Goal: Task Accomplishment & Management: Manage account settings

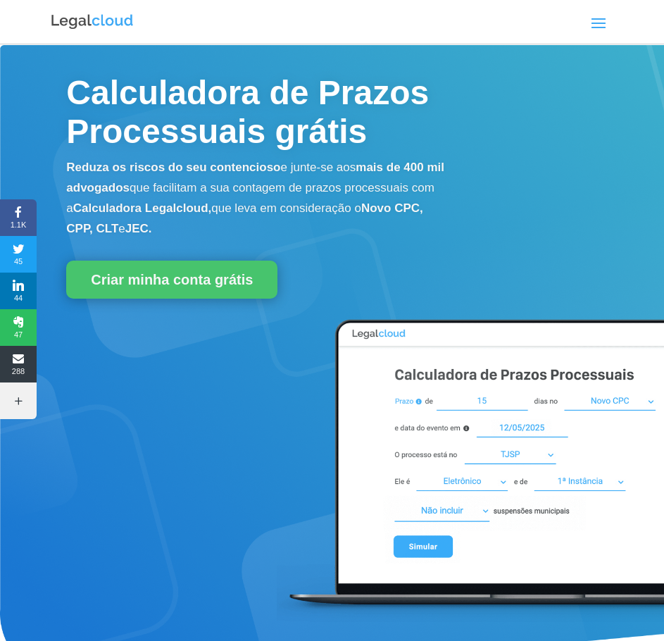
click at [592, 24] on span at bounding box center [598, 22] width 23 height 23
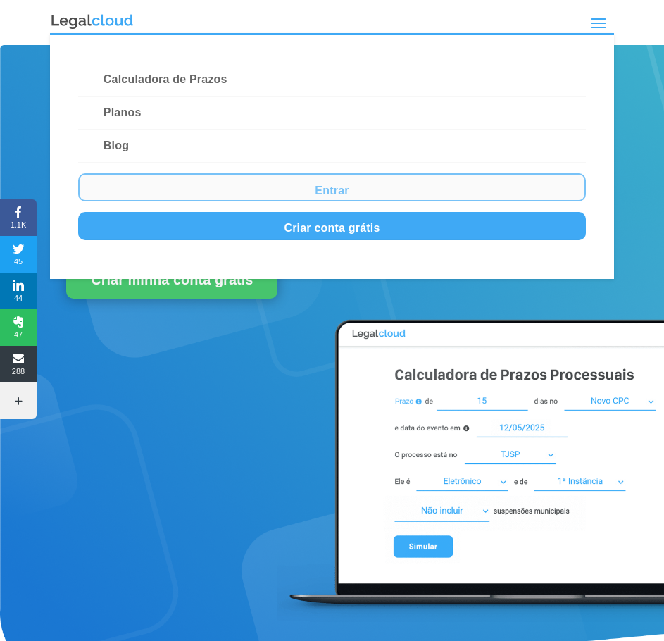
click at [326, 186] on link "Entrar" at bounding box center [332, 187] width 508 height 28
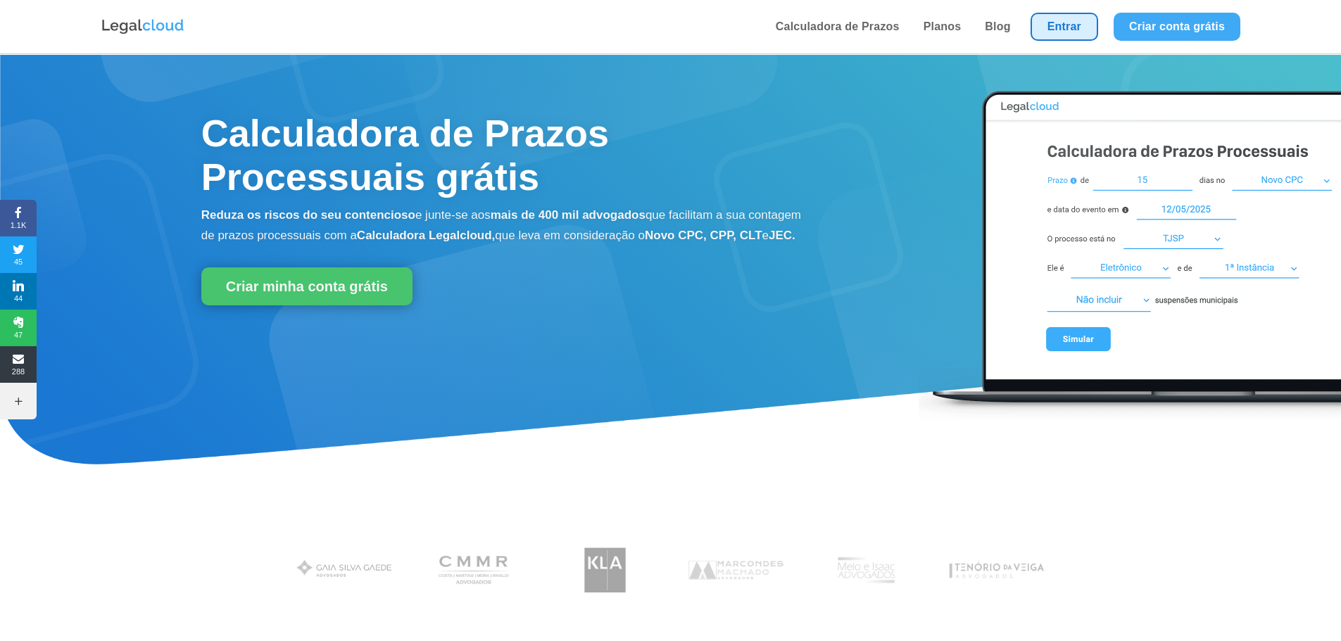
click at [1074, 27] on link "Entrar" at bounding box center [1065, 27] width 68 height 28
